Goal: Submit feedback/report problem: Submit feedback/report problem

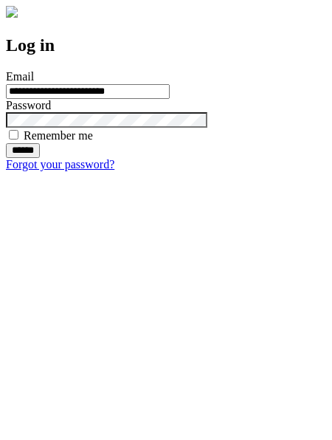
type input "**********"
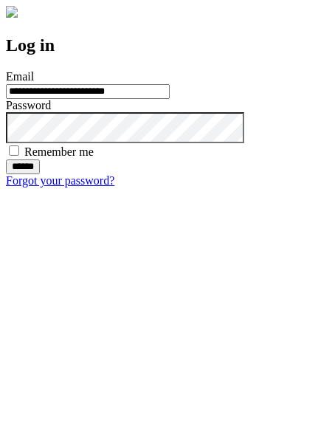
click at [40, 174] on input "******" at bounding box center [23, 166] width 34 height 15
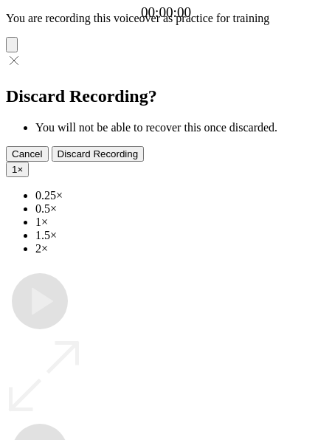
type input "**********"
